Goal: Task Accomplishment & Management: Manage account settings

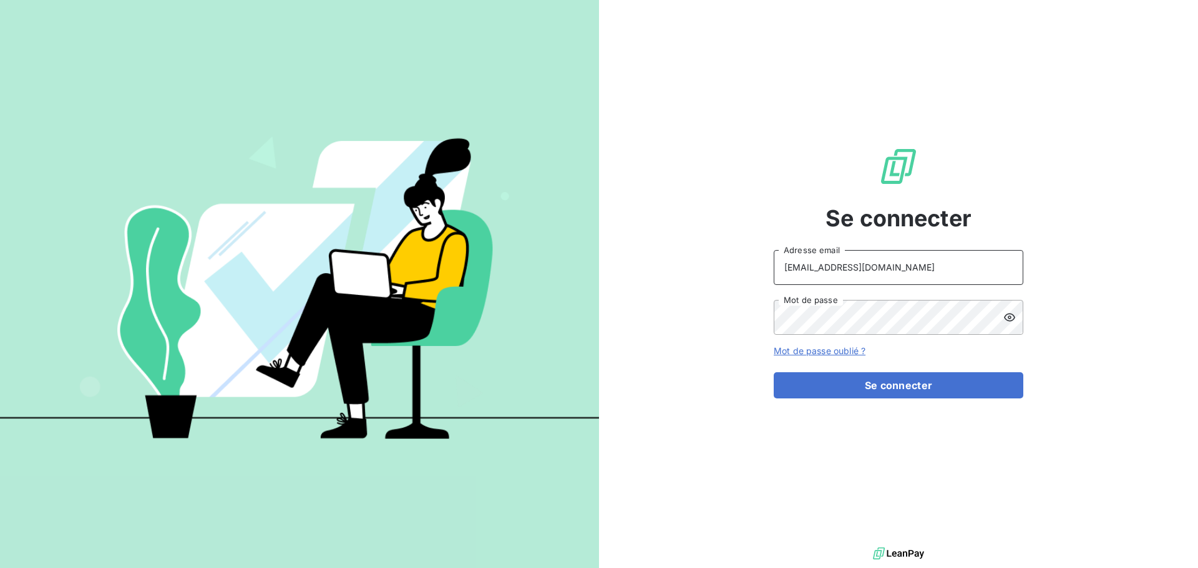
drag, startPoint x: 885, startPoint y: 268, endPoint x: 886, endPoint y: 278, distance: 10.0
click at [885, 268] on input "[EMAIL_ADDRESS][DOMAIN_NAME]" at bounding box center [899, 267] width 250 height 35
type input "[EMAIL_ADDRESS][DOMAIN_NAME]"
click at [878, 389] on button "Se connecter" at bounding box center [899, 385] width 250 height 26
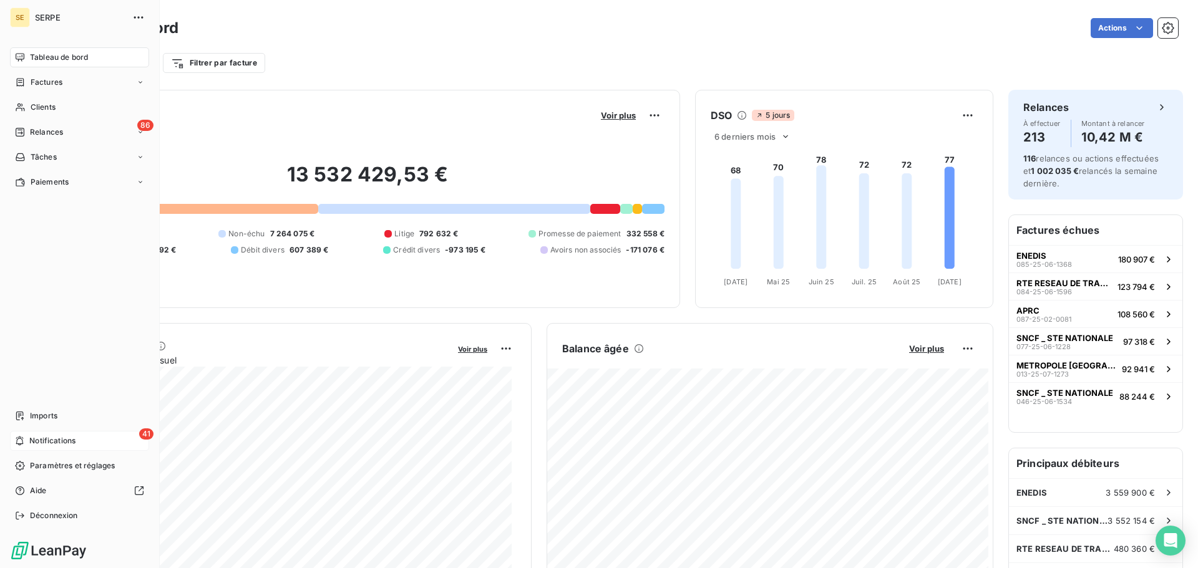
click at [61, 441] on span "Notifications" at bounding box center [52, 440] width 46 height 11
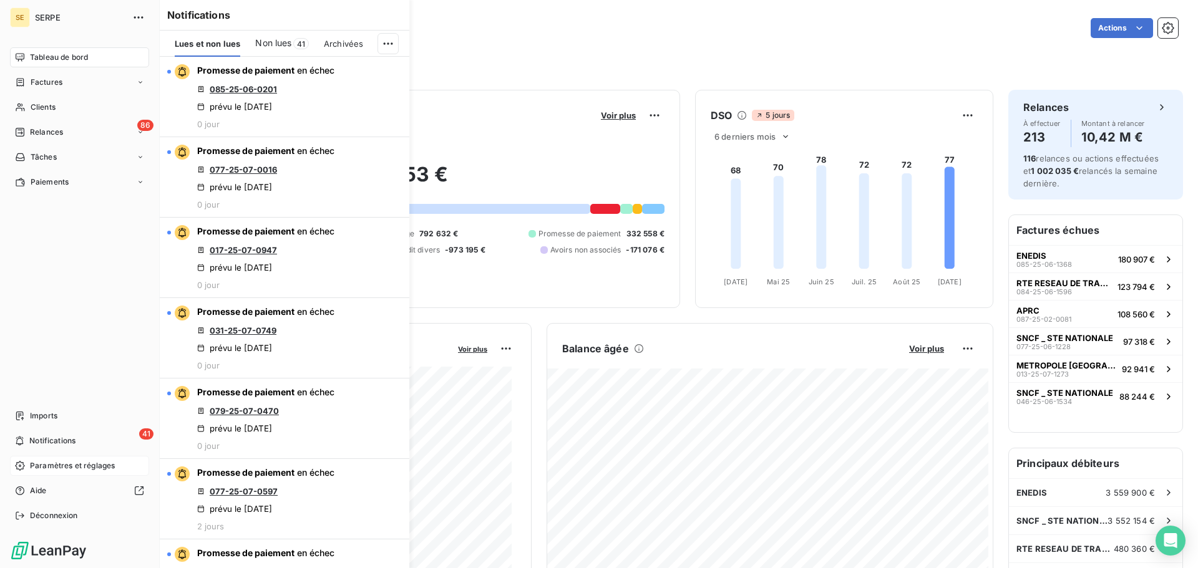
click at [66, 463] on span "Paramètres et réglages" at bounding box center [72, 465] width 85 height 11
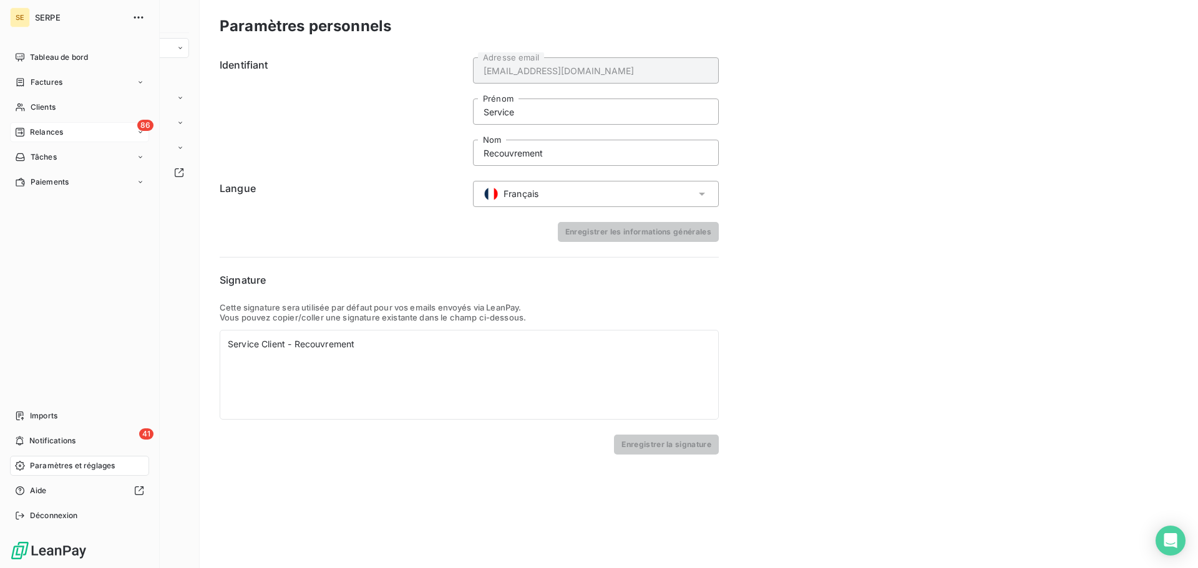
click at [50, 131] on span "Relances" at bounding box center [46, 132] width 33 height 11
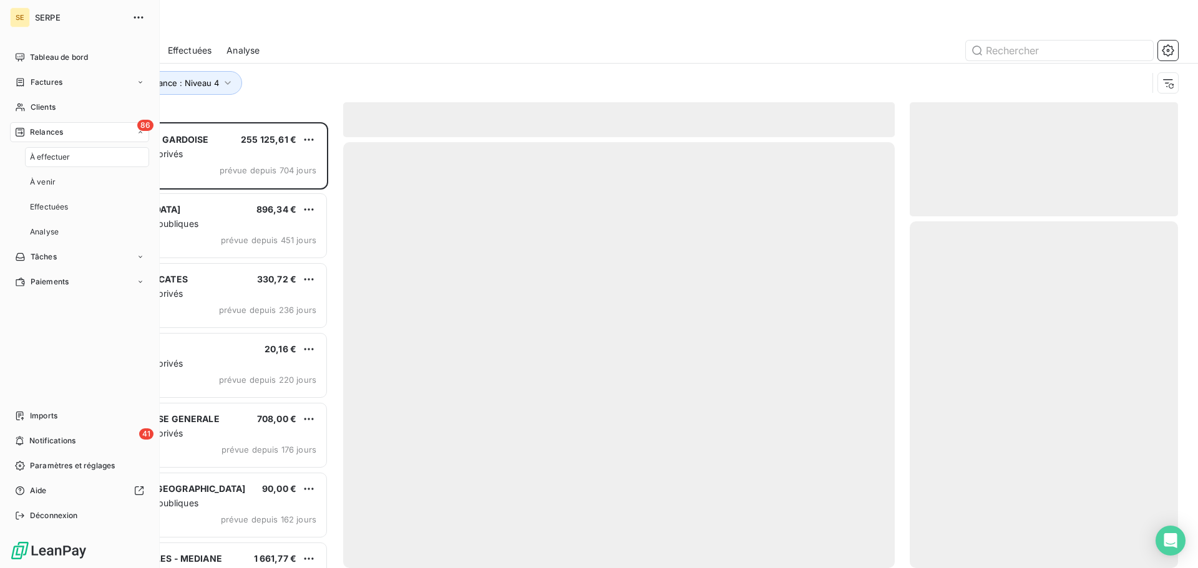
scroll to position [437, 259]
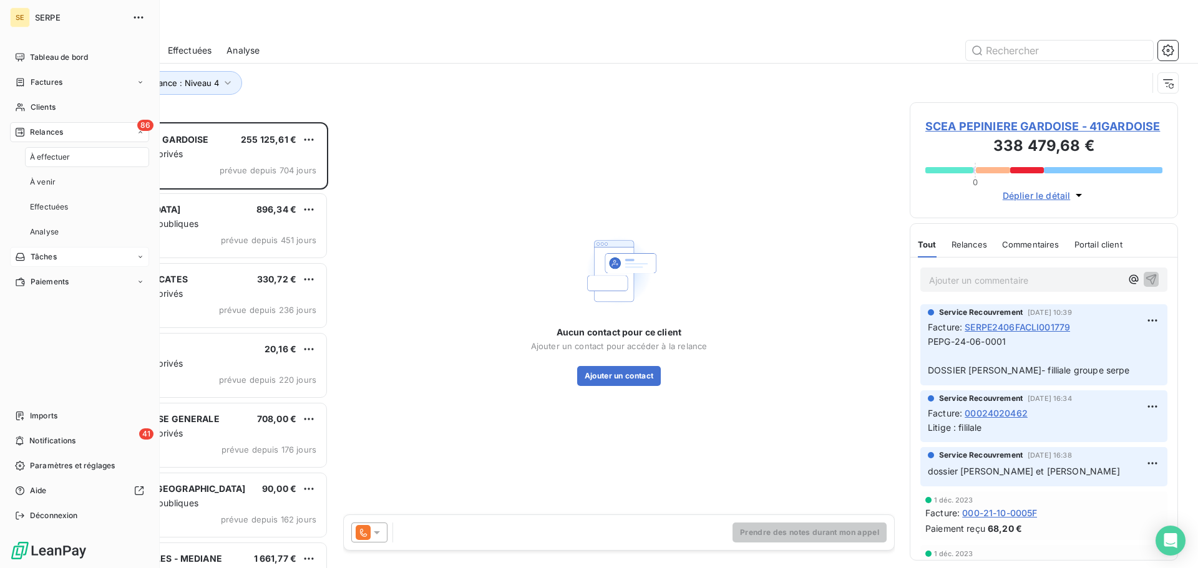
click at [44, 255] on span "Tâches" at bounding box center [44, 256] width 26 height 11
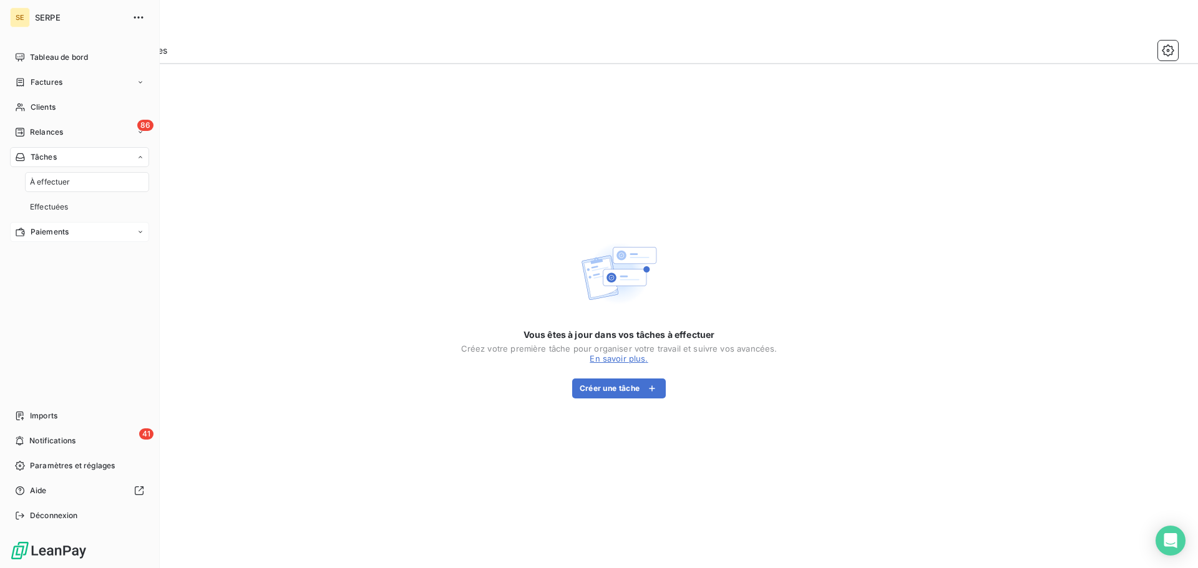
click at [50, 231] on span "Paiements" at bounding box center [50, 231] width 38 height 11
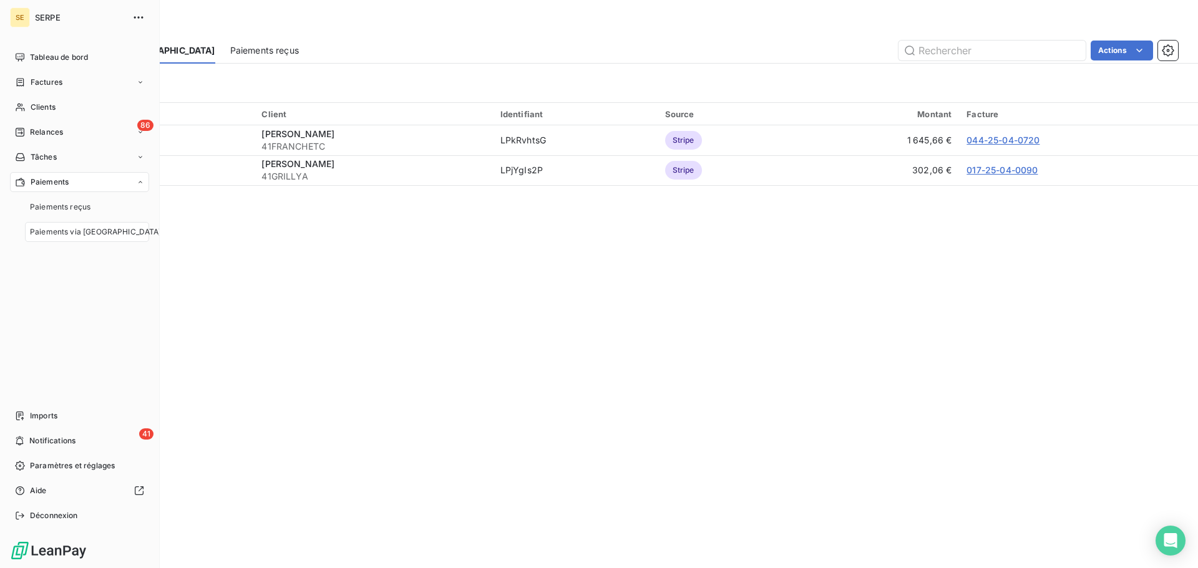
click at [56, 323] on div "Tableau de bord Factures Clients 86 Relances Tâches Paiements Paiements reçus P…" at bounding box center [79, 286] width 139 height 478
click at [61, 79] on span "Factures" at bounding box center [47, 82] width 32 height 11
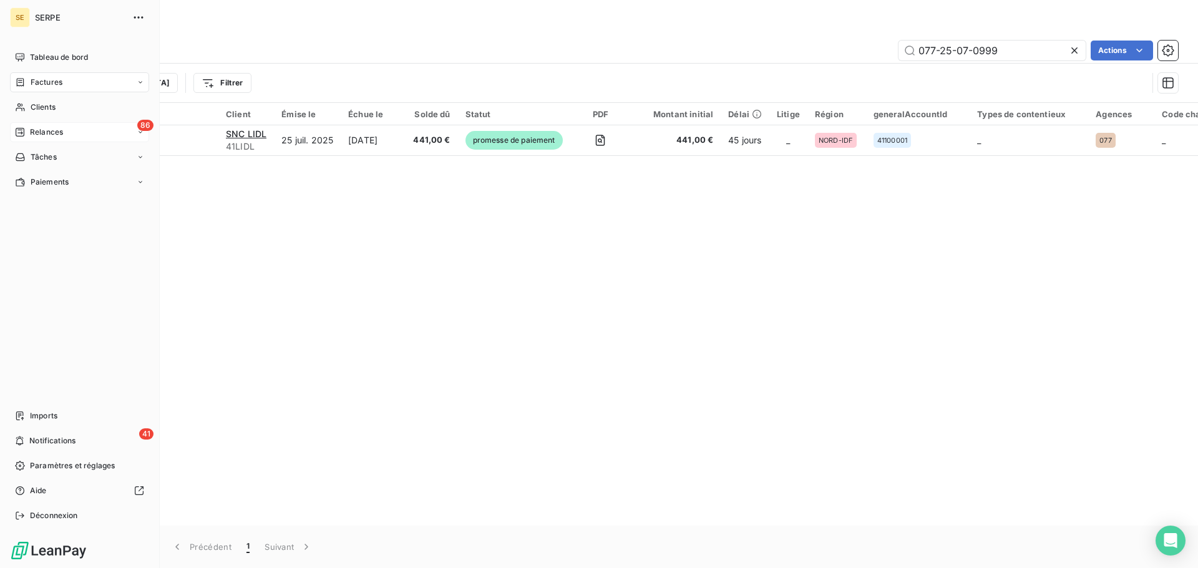
click at [45, 127] on span "Relances" at bounding box center [46, 132] width 33 height 11
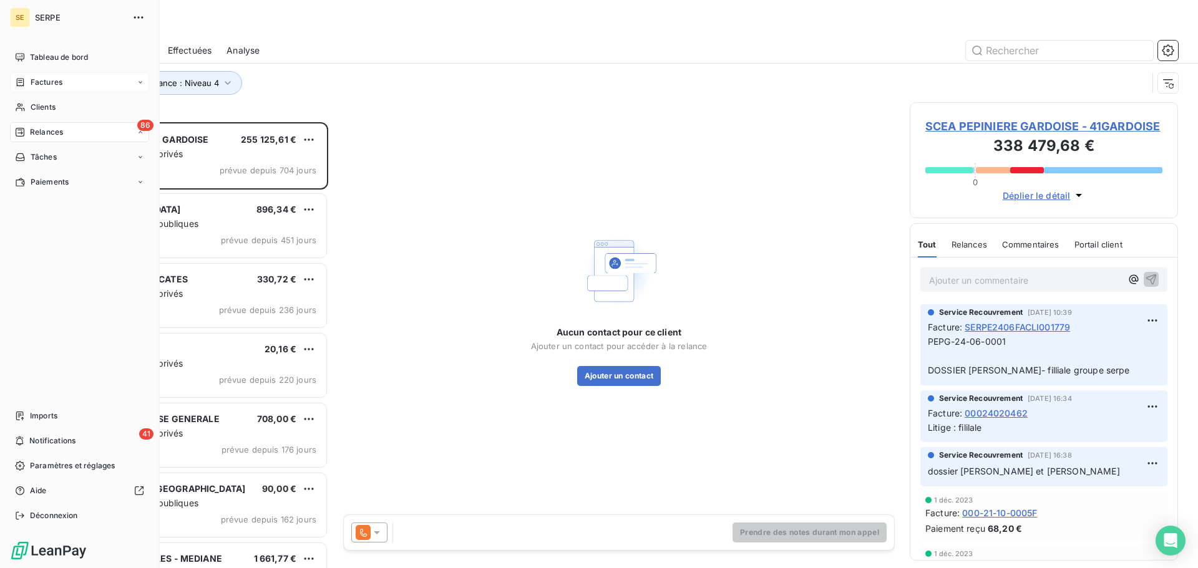
scroll to position [437, 259]
click at [46, 468] on span "Paramètres et réglages" at bounding box center [72, 465] width 85 height 11
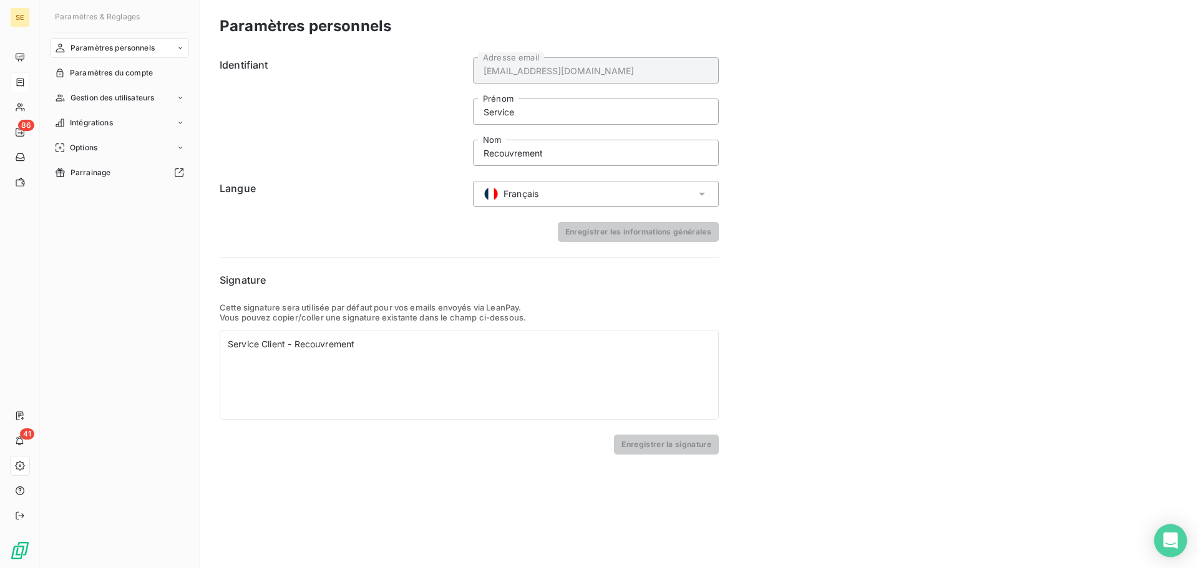
click at [1175, 548] on div "Open Intercom Messenger" at bounding box center [1170, 541] width 33 height 33
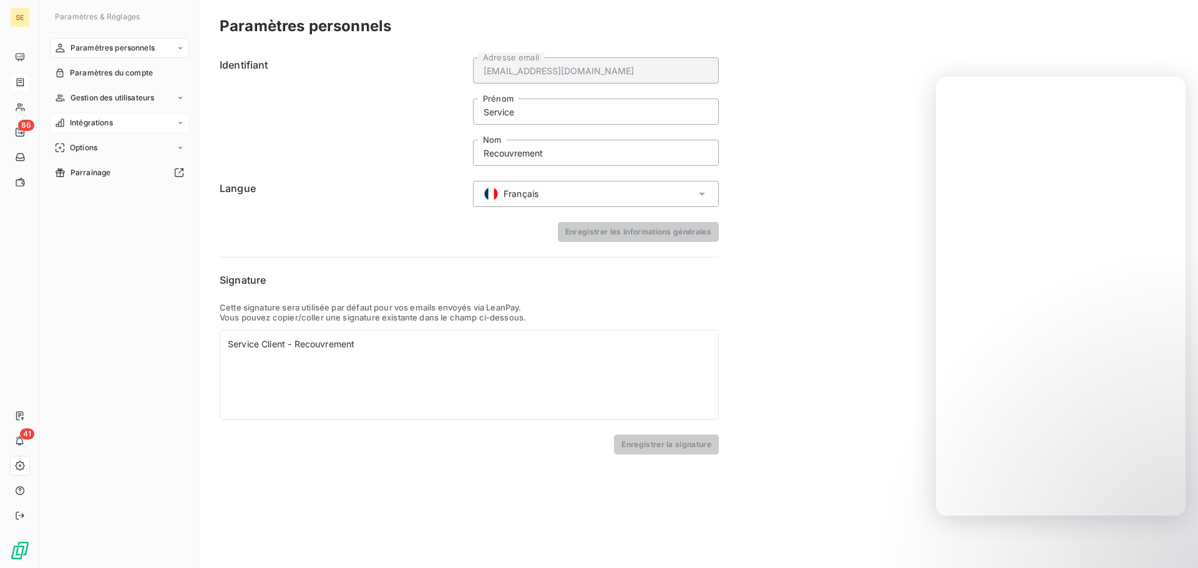
click at [107, 116] on div "Intégrations" at bounding box center [119, 123] width 139 height 20
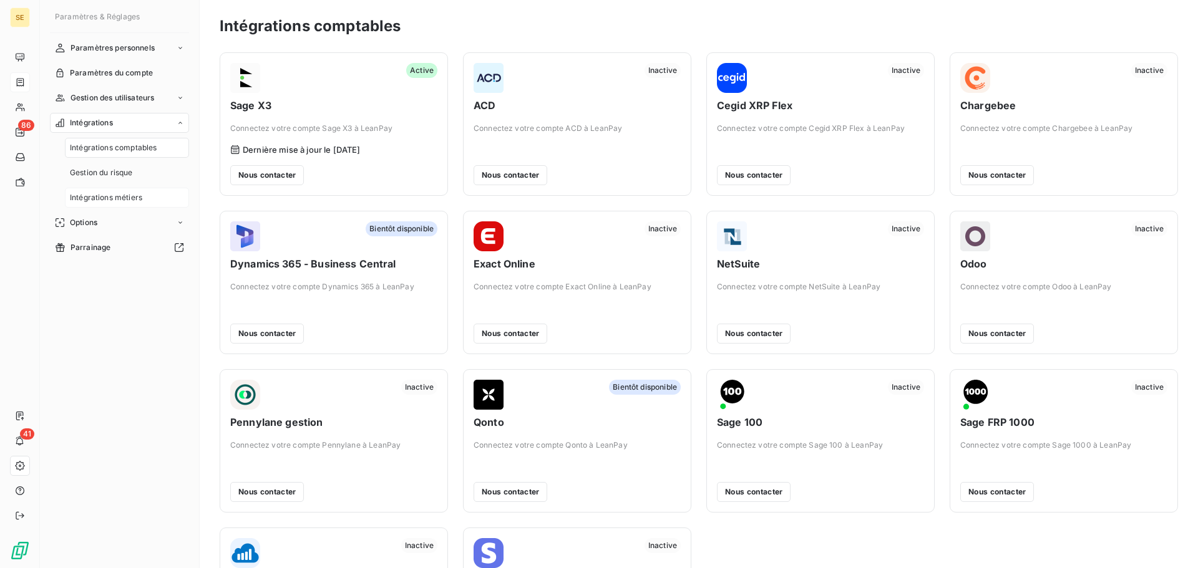
click at [101, 192] on span "Intégrations métiers" at bounding box center [106, 197] width 72 height 11
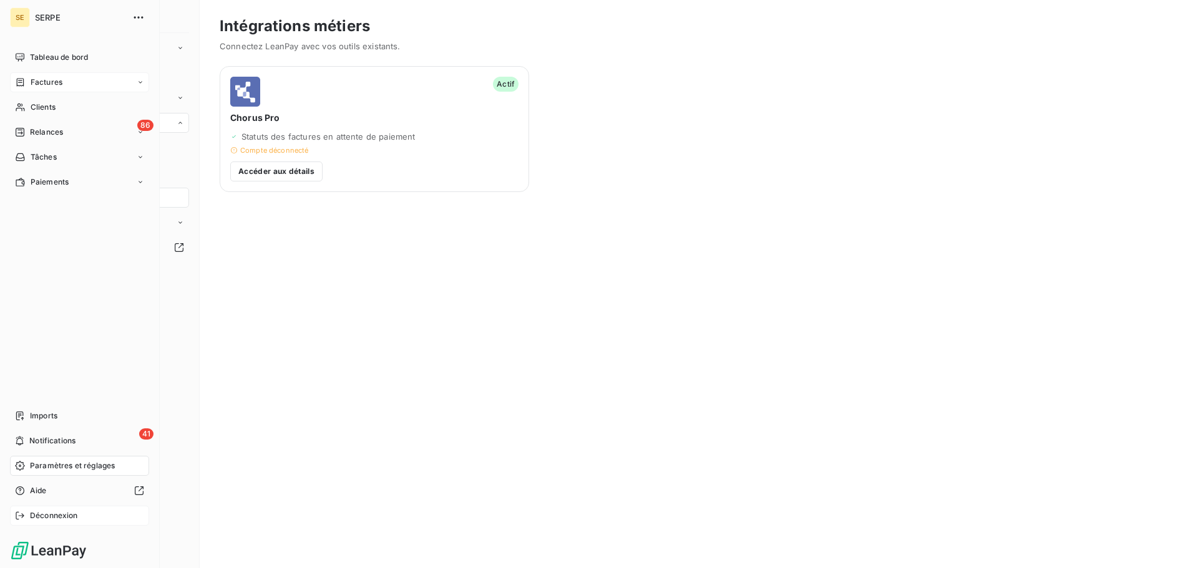
click at [67, 521] on span "Déconnexion" at bounding box center [54, 515] width 48 height 11
